Goal: Information Seeking & Learning: Learn about a topic

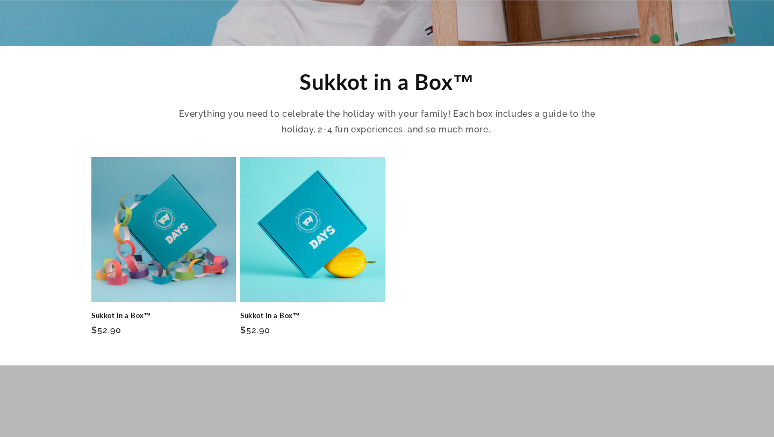
scroll to position [431, 0]
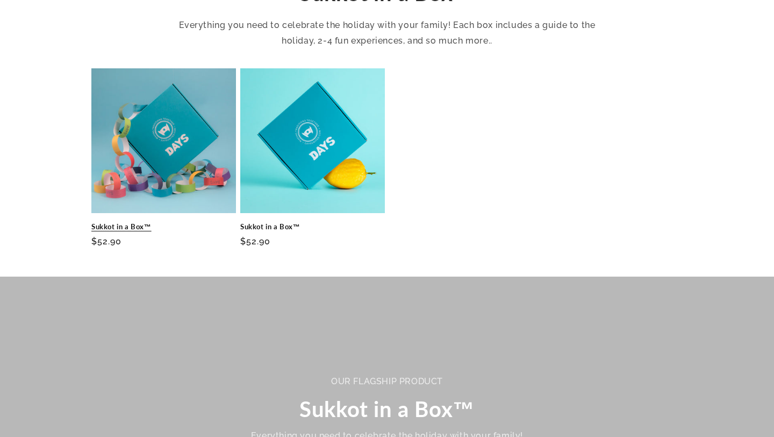
click at [230, 222] on link "Sukkot in a Box™" at bounding box center [163, 226] width 145 height 9
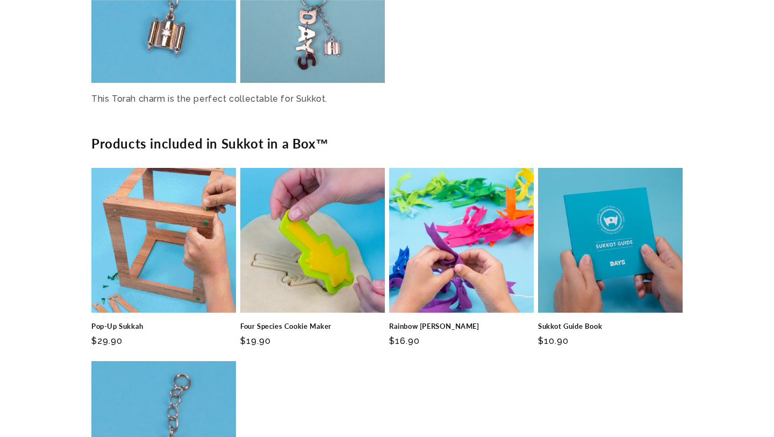
scroll to position [2186, 0]
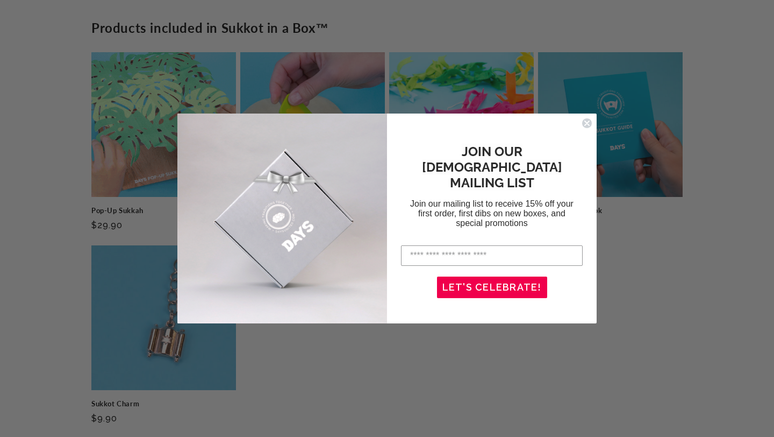
click at [586, 123] on circle "Close dialog" at bounding box center [587, 123] width 10 height 10
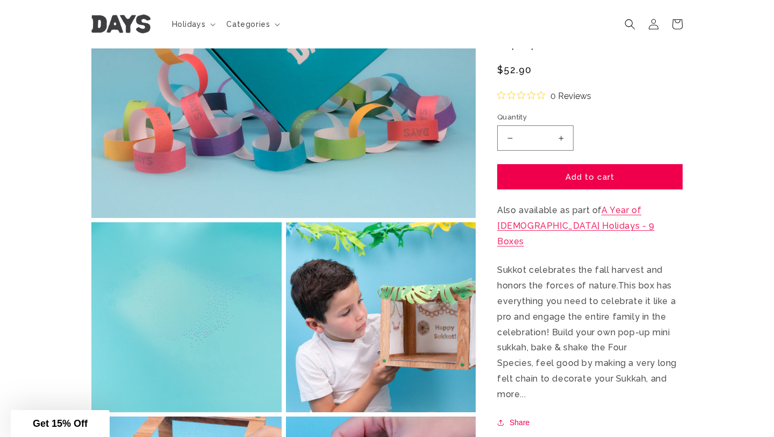
scroll to position [0, 0]
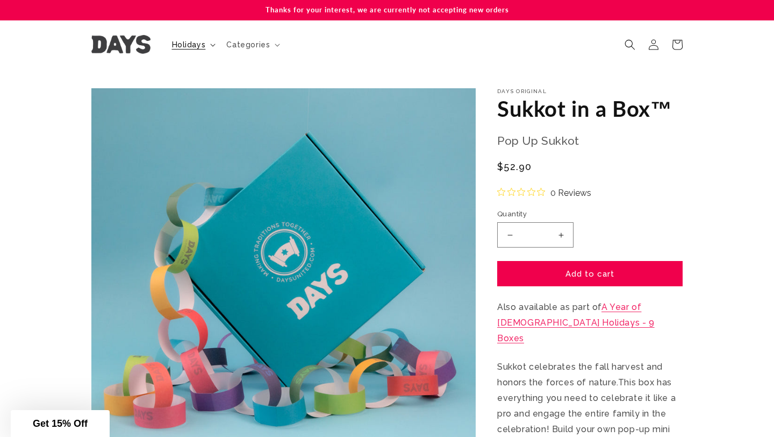
click at [210, 44] on icon at bounding box center [212, 45] width 5 height 3
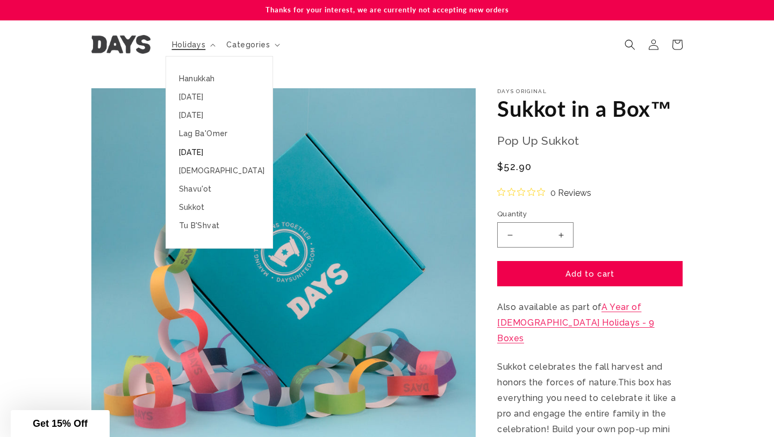
click at [218, 157] on link "[DATE]" at bounding box center [219, 152] width 106 height 18
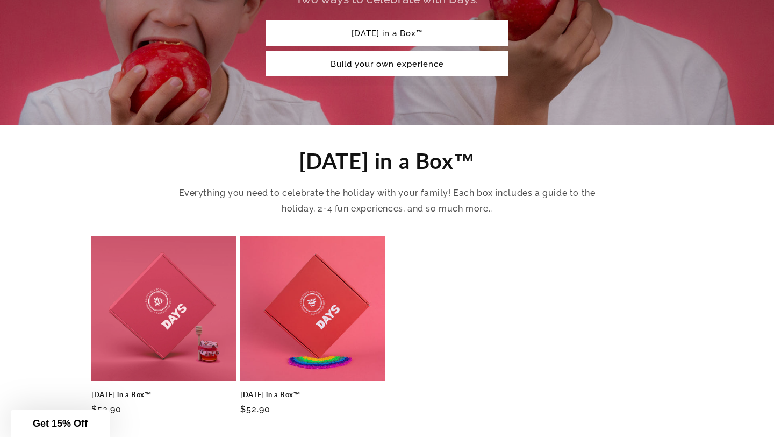
scroll to position [293, 0]
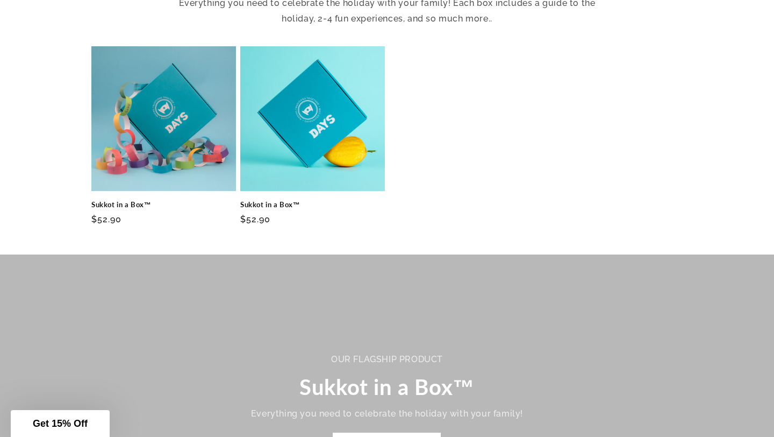
scroll to position [431, 0]
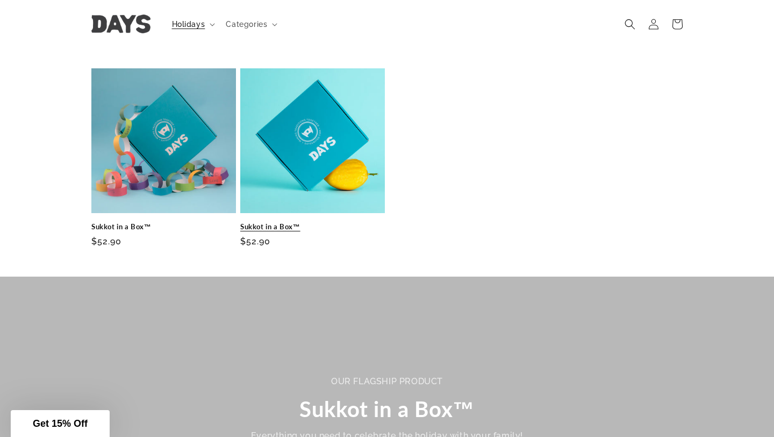
click at [281, 222] on link "Sukkot in a Box™" at bounding box center [312, 226] width 145 height 9
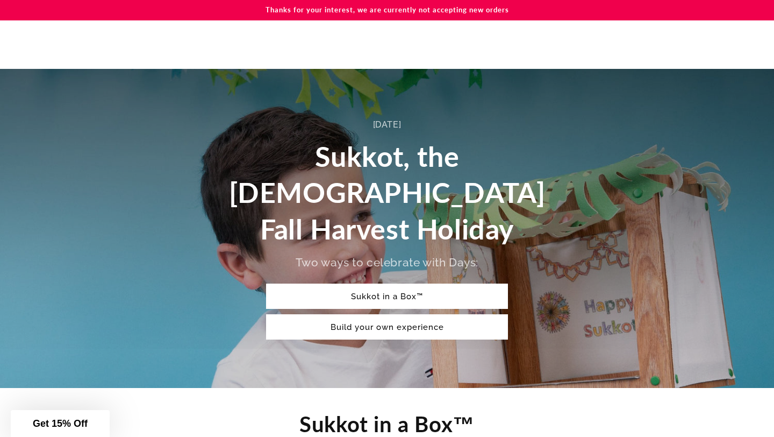
scroll to position [431, 0]
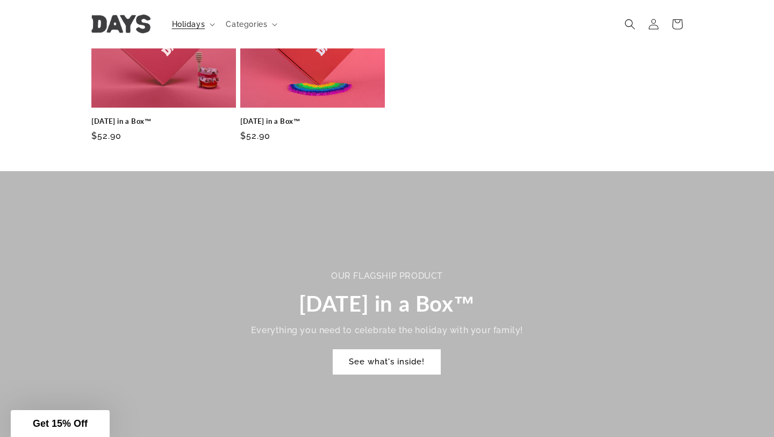
scroll to position [450, 0]
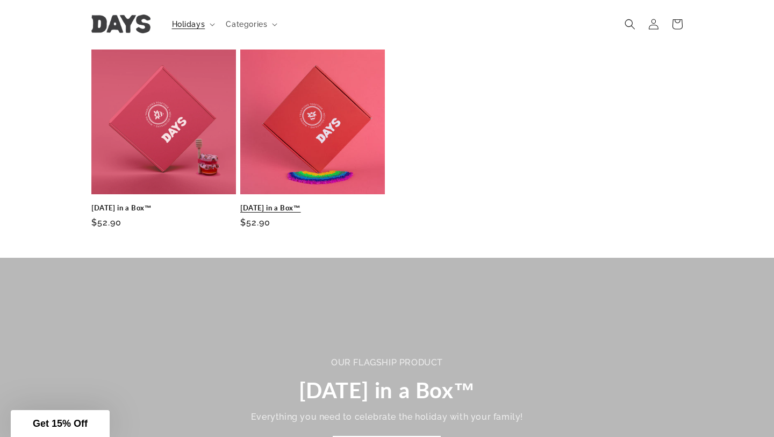
click at [282, 203] on link "[DATE] in a Box™" at bounding box center [312, 207] width 145 height 9
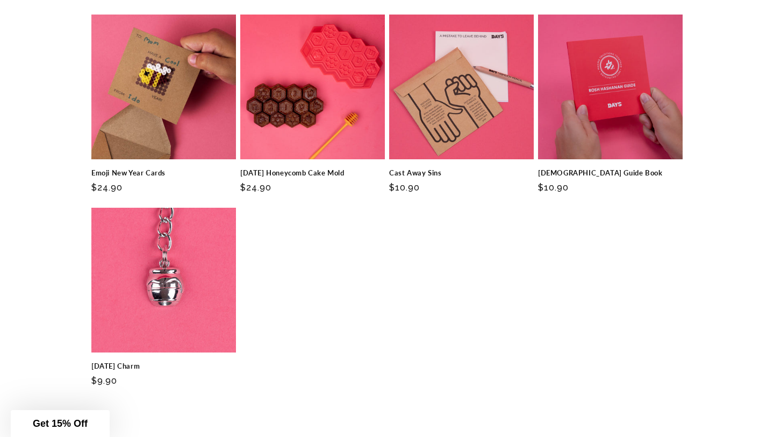
scroll to position [2613, 0]
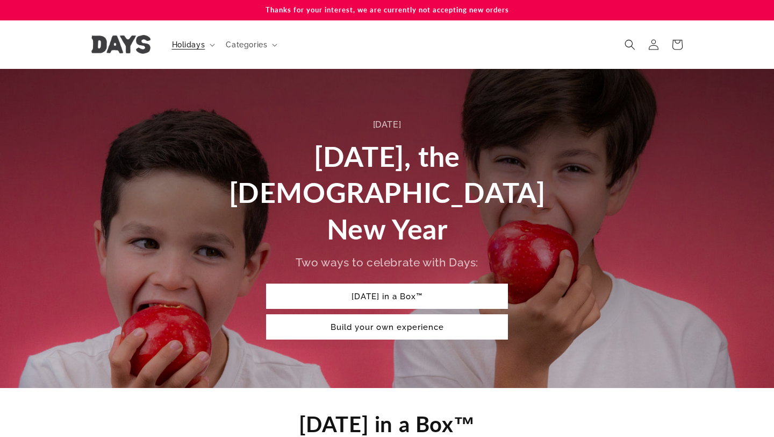
scroll to position [450, 0]
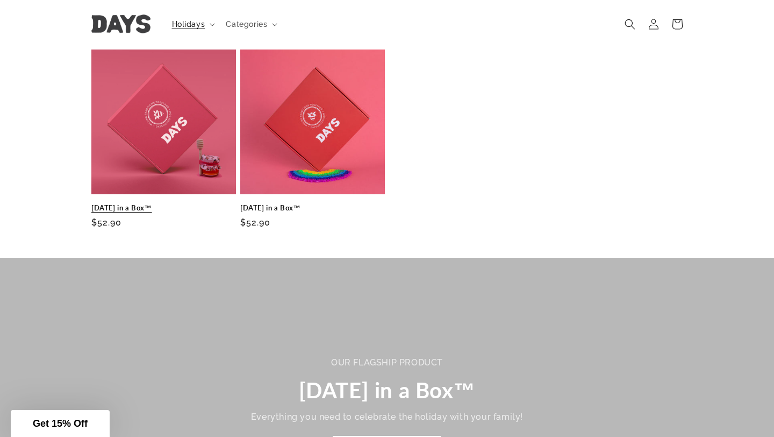
click at [116, 203] on link "[DATE] in a Box™" at bounding box center [163, 207] width 145 height 9
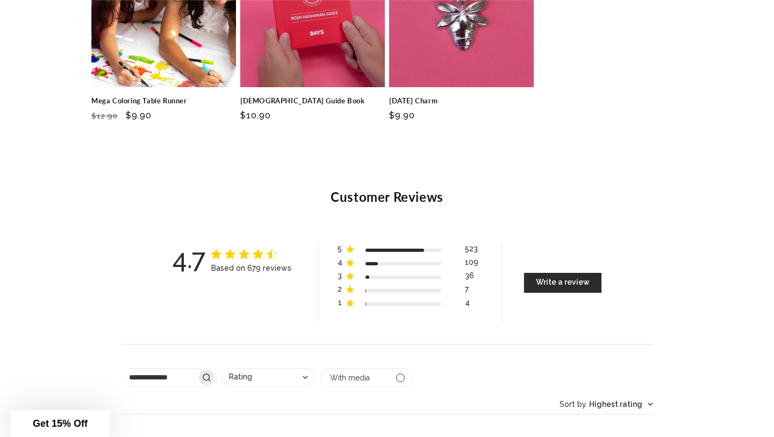
scroll to position [4166, 0]
